Goal: Task Accomplishment & Management: Complete application form

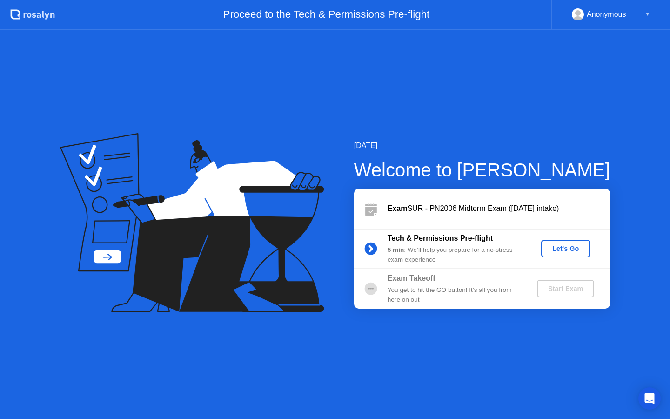
click at [571, 245] on div "Let's Go" at bounding box center [565, 248] width 41 height 7
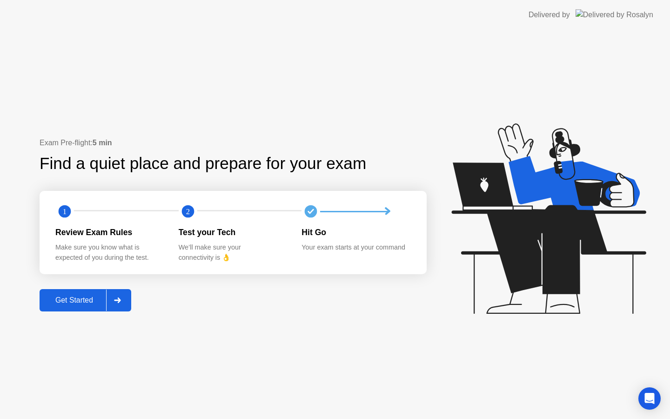
click at [121, 297] on icon at bounding box center [117, 300] width 7 height 6
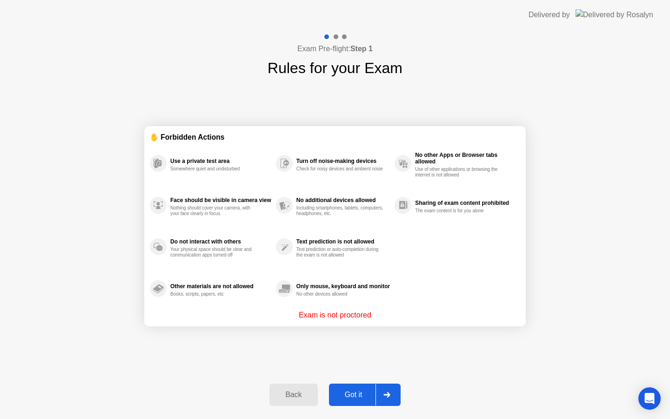
click at [390, 397] on div at bounding box center [387, 394] width 22 height 21
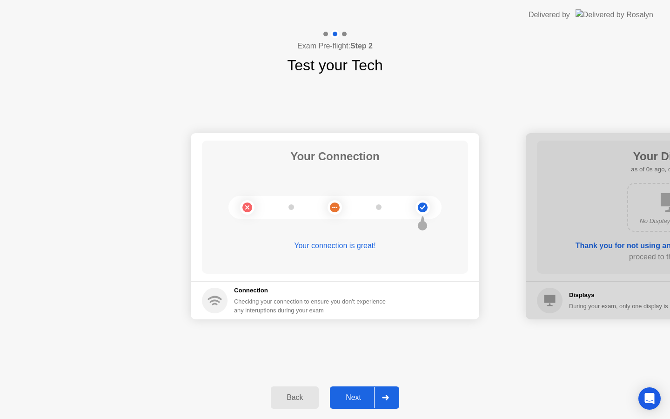
click at [390, 397] on div at bounding box center [385, 397] width 22 height 21
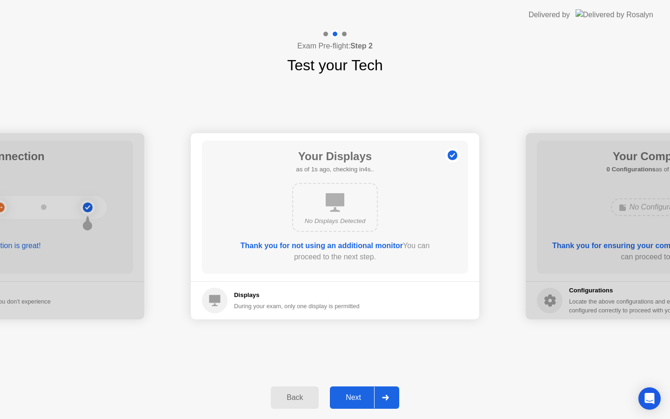
click at [390, 397] on div at bounding box center [385, 397] width 22 height 21
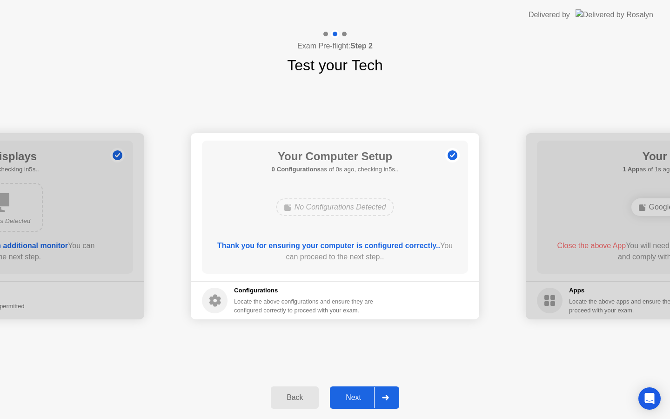
click at [390, 397] on div at bounding box center [385, 397] width 22 height 21
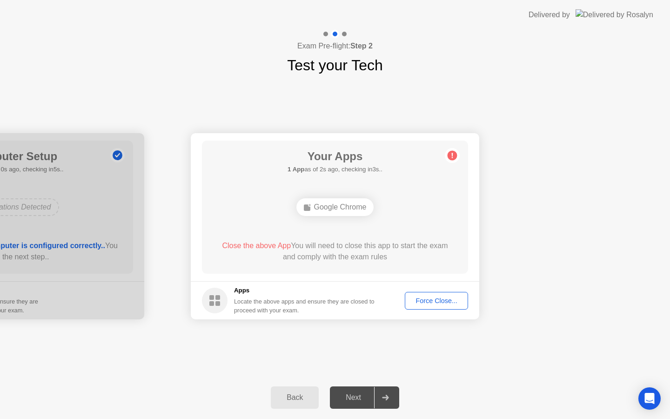
click at [435, 309] on footer "Apps Locate the above apps and ensure they are closed to proceed with your exam…" at bounding box center [335, 300] width 289 height 38
click at [437, 306] on button "Force Close..." at bounding box center [436, 301] width 63 height 18
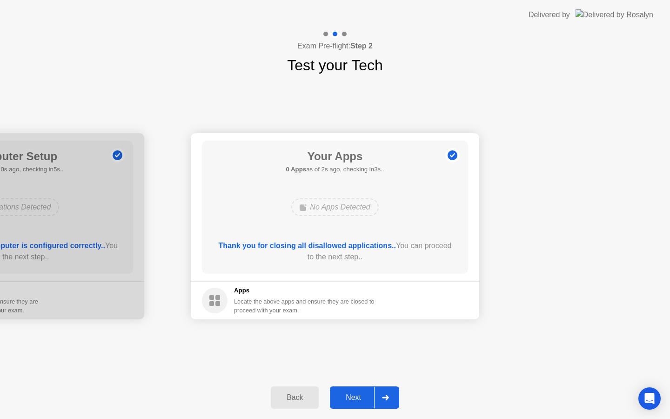
click at [385, 395] on icon at bounding box center [385, 398] width 7 height 6
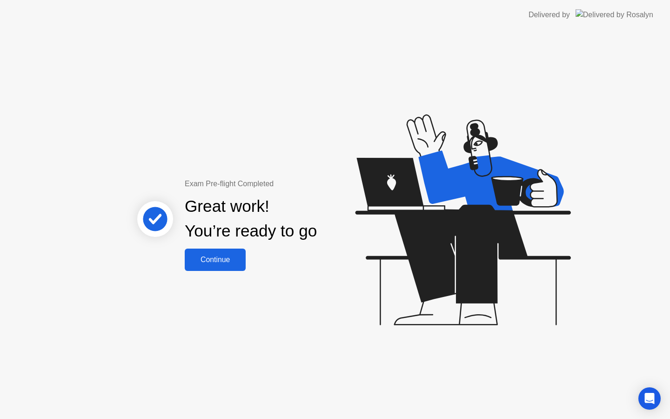
click at [222, 252] on button "Continue" at bounding box center [215, 260] width 61 height 22
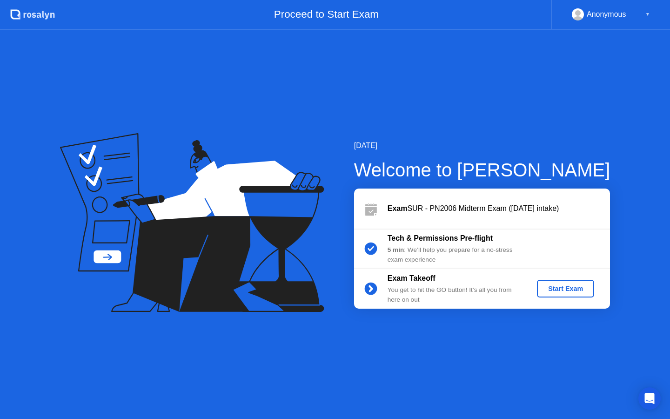
click at [548, 289] on div "Start Exam" at bounding box center [566, 288] width 50 height 7
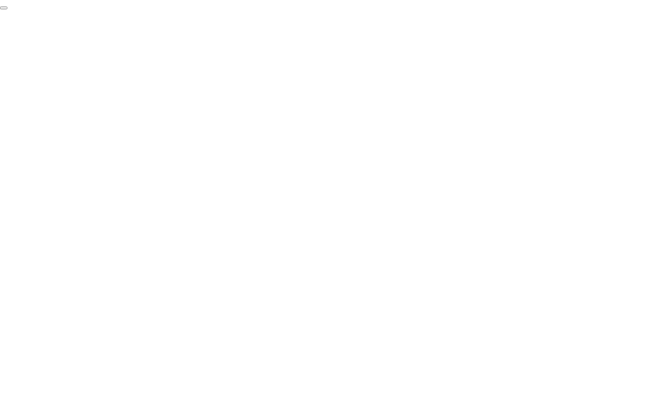
click at [7, 9] on button "End Proctoring Session" at bounding box center [3, 8] width 7 height 3
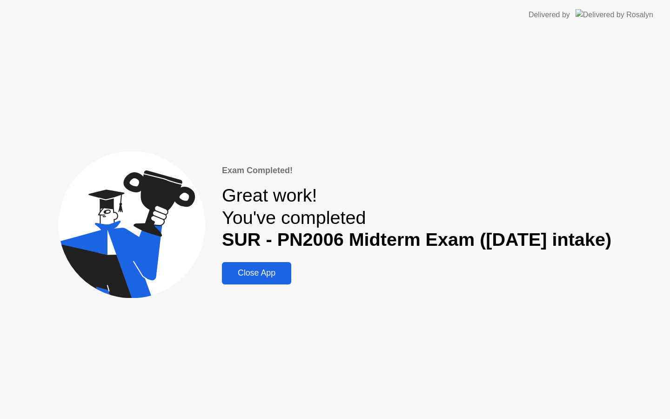
click at [240, 282] on button "Close App" at bounding box center [256, 273] width 69 height 22
